Goal: Find specific page/section: Find specific page/section

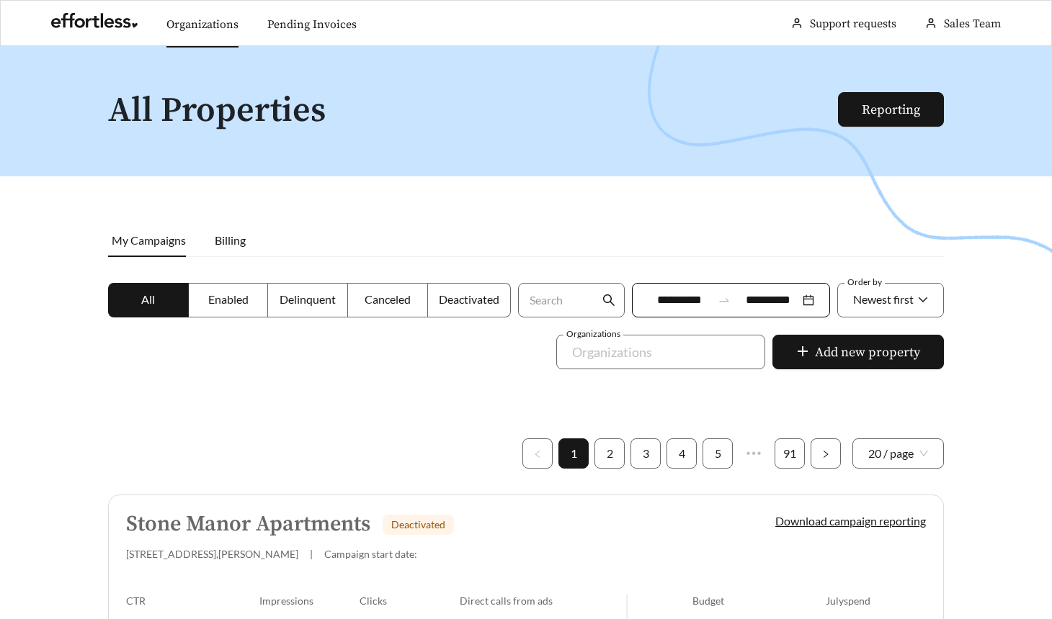
click at [176, 21] on link "Organizations" at bounding box center [202, 24] width 72 height 14
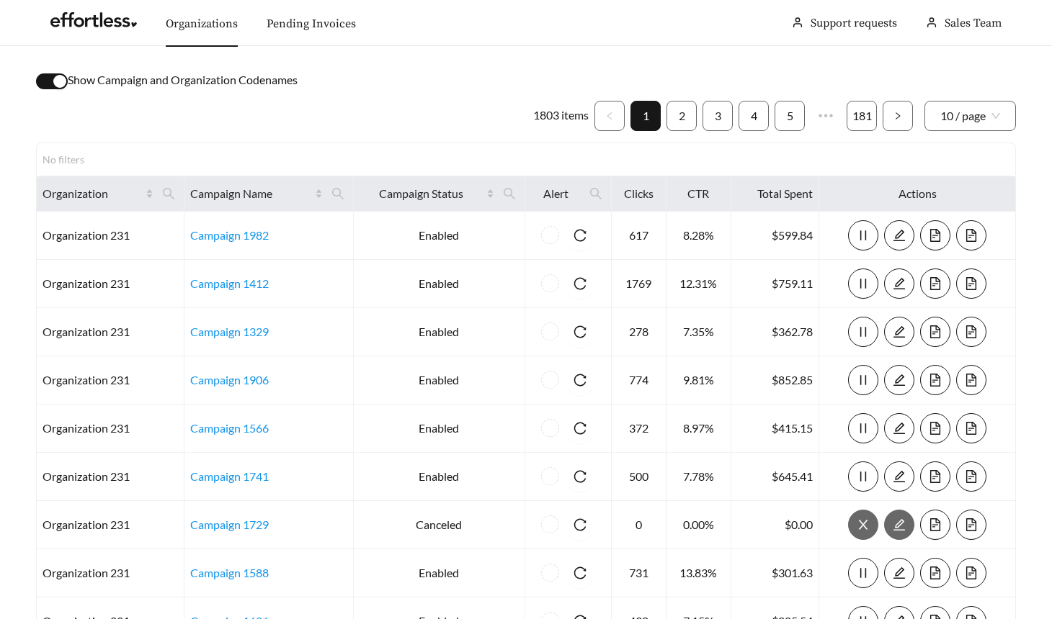
click at [48, 84] on button "button" at bounding box center [52, 81] width 32 height 16
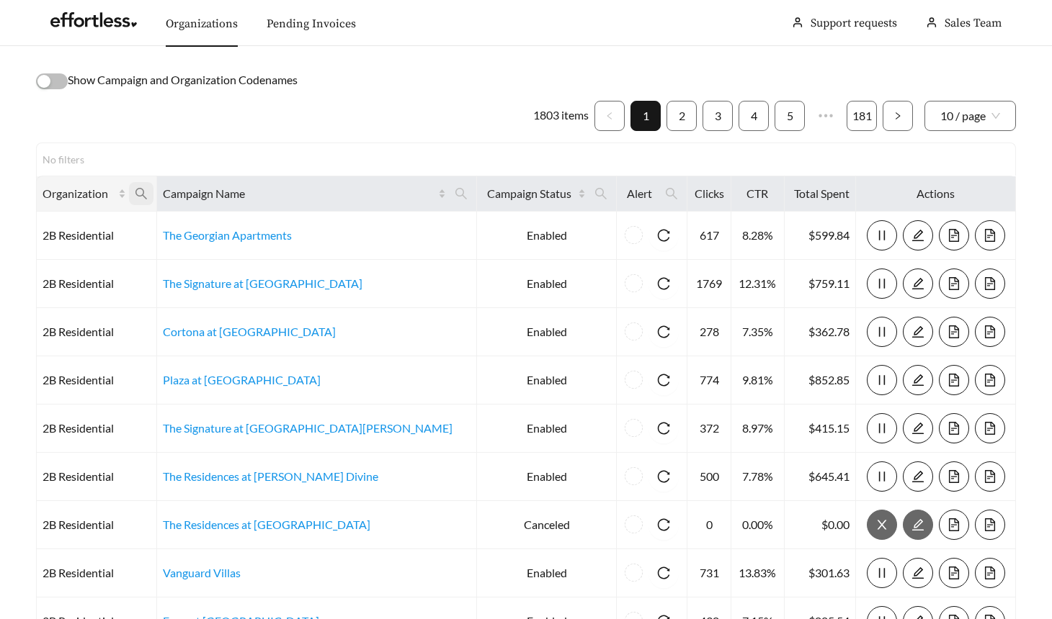
click at [148, 189] on icon "search" at bounding box center [141, 193] width 13 height 13
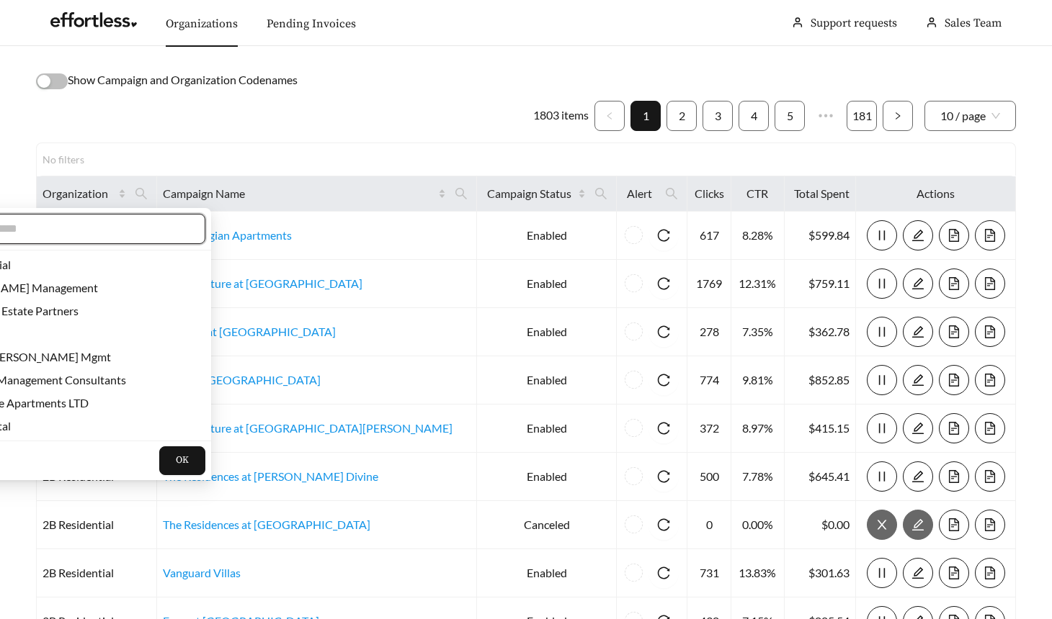
click at [141, 228] on input "text" at bounding box center [65, 228] width 247 height 17
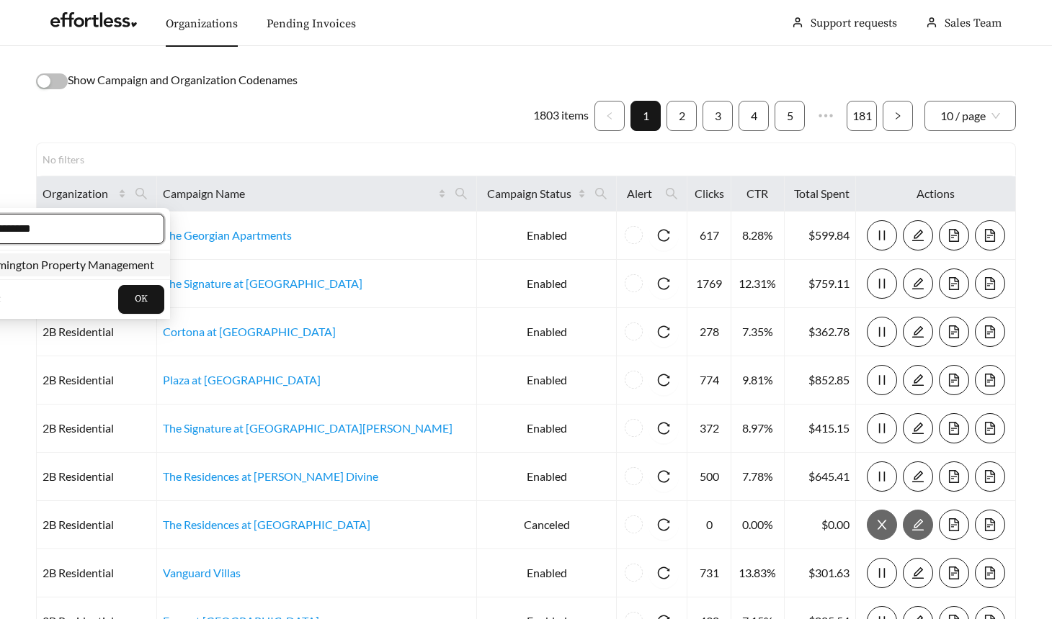
type input "*********"
click at [61, 273] on li "Elmington Property Management" at bounding box center [62, 265] width 215 height 23
click at [153, 302] on button "OK" at bounding box center [141, 299] width 46 height 29
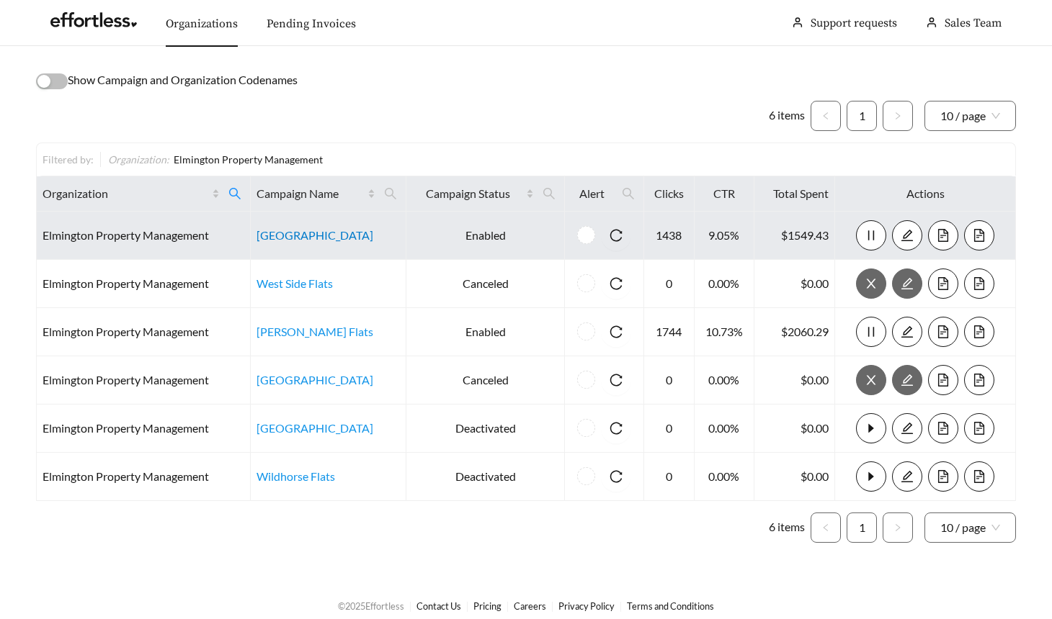
click at [300, 236] on link "[GEOGRAPHIC_DATA]" at bounding box center [314, 235] width 117 height 14
